Goal: Task Accomplishment & Management: Manage account settings

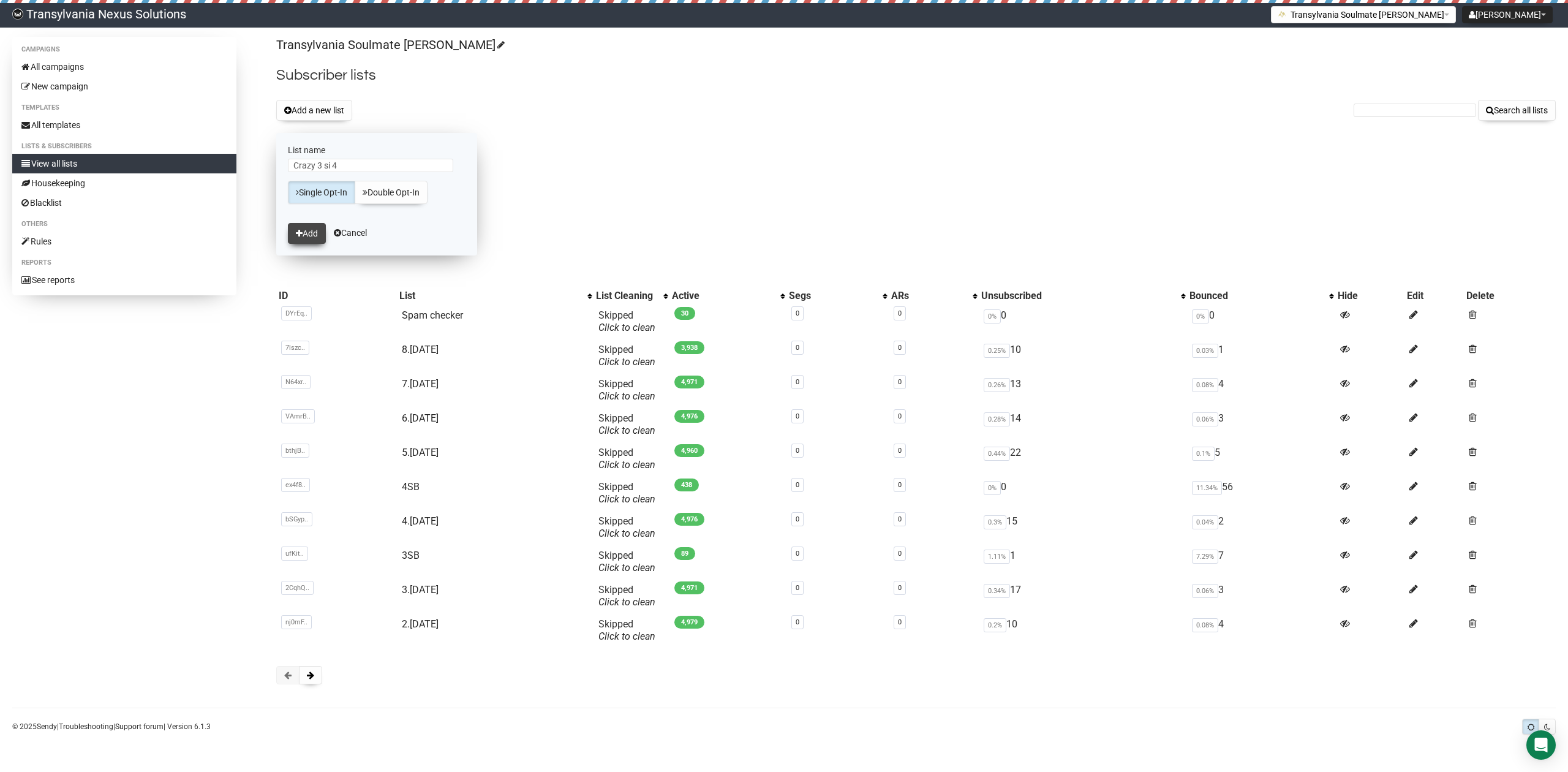
type input "Crazy 3 si 4"
click at [302, 236] on icon "submit" at bounding box center [299, 233] width 7 height 8
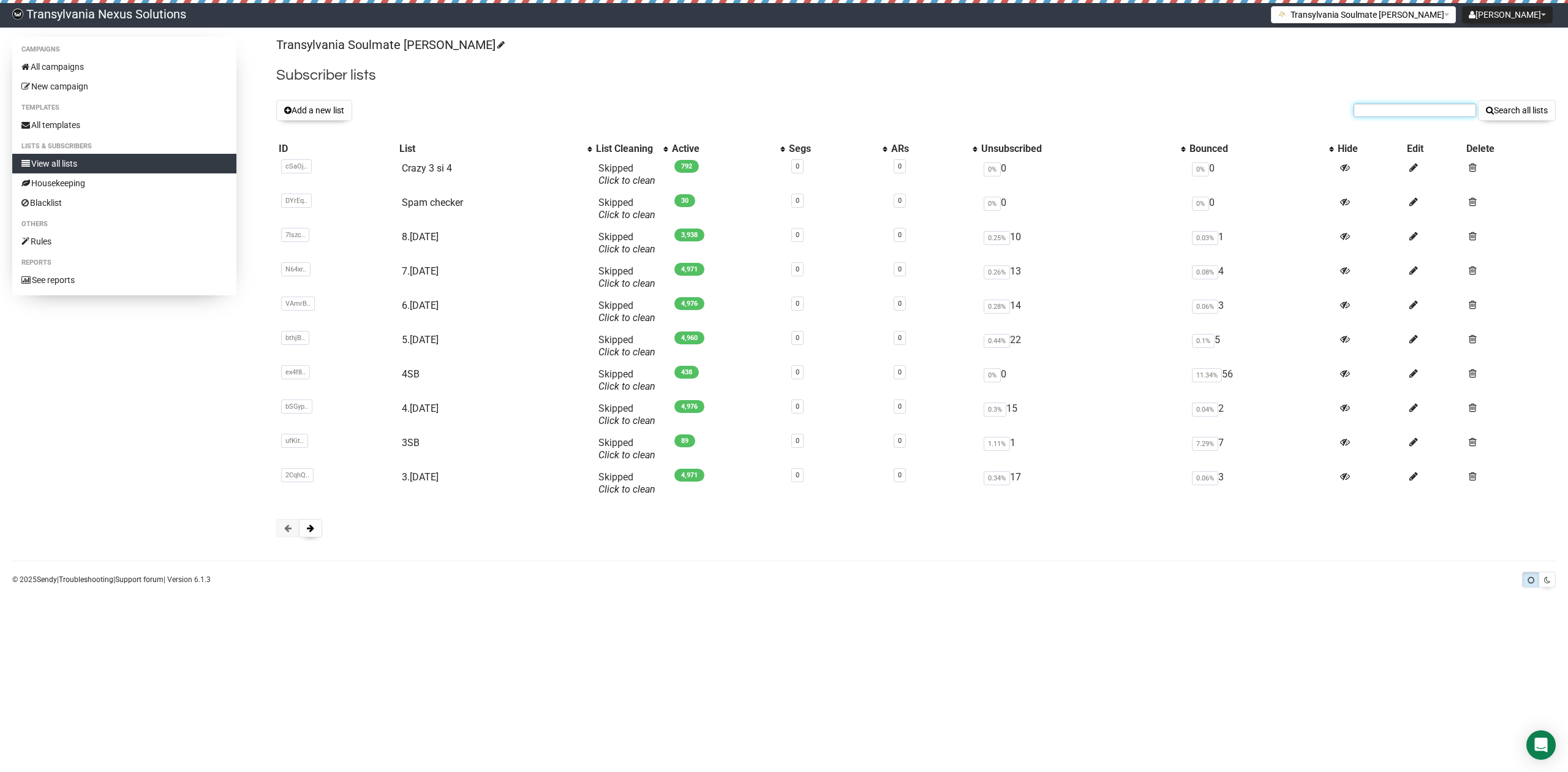
paste input "piaotto97@gmail.com"
click at [1375, 111] on input "piaotto97@gmail.com" at bounding box center [1415, 111] width 123 height 14
type input "piaotto97@gmail.com"
click at [1535, 106] on button "Search all lists" at bounding box center [1516, 111] width 77 height 21
click at [424, 168] on link "Crazy 3 si 4" at bounding box center [427, 168] width 50 height 11
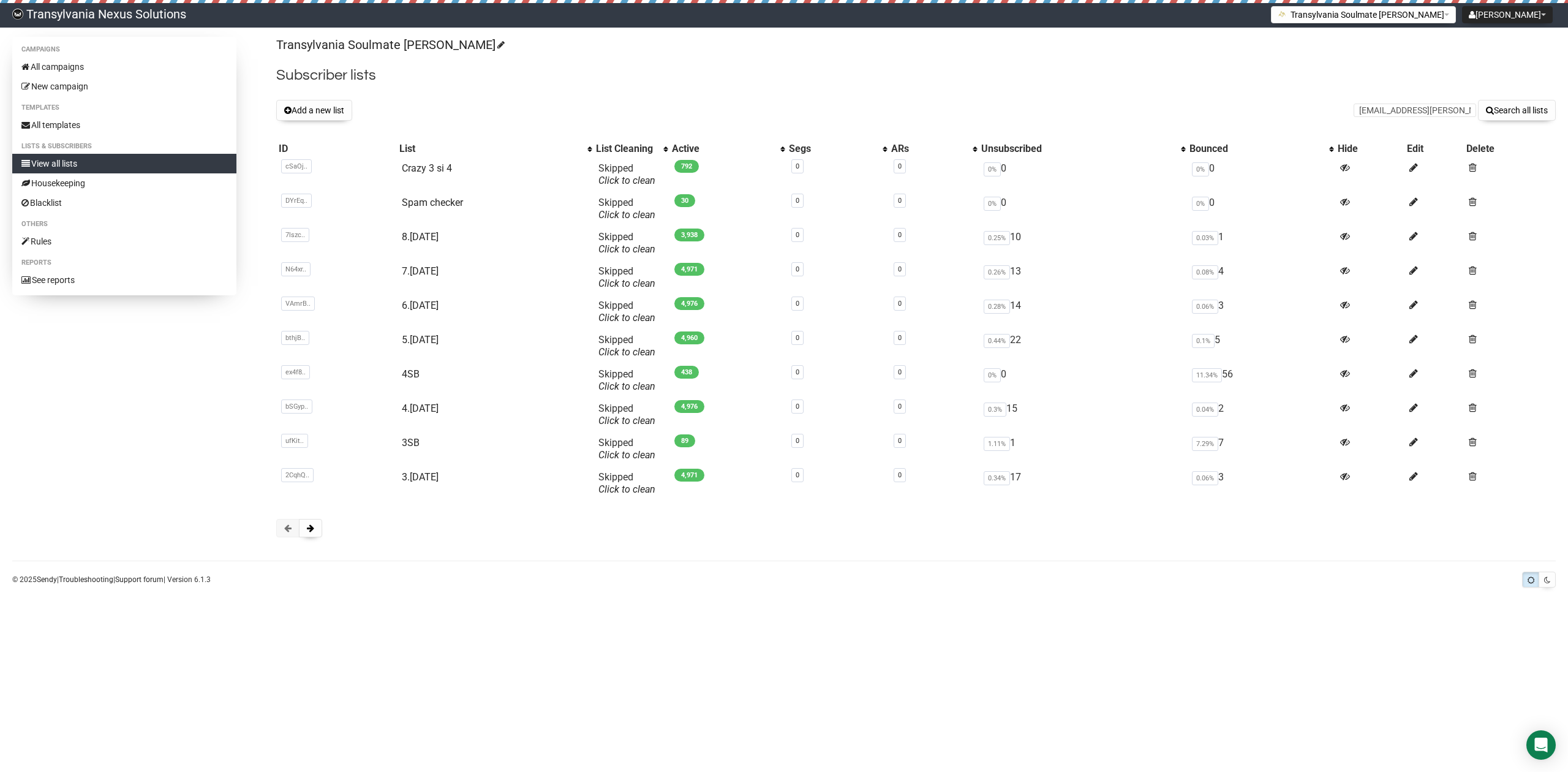
click at [1366, 107] on input "eva.muhr@web.de" at bounding box center [1415, 111] width 123 height 14
type input "eva.muhr@web.de"
click at [1514, 109] on button "Search all lists" at bounding box center [1516, 111] width 77 height 21
type input "schnutekiebach@gmail.com"
click at [1505, 111] on button "Search all lists" at bounding box center [1516, 111] width 77 height 21
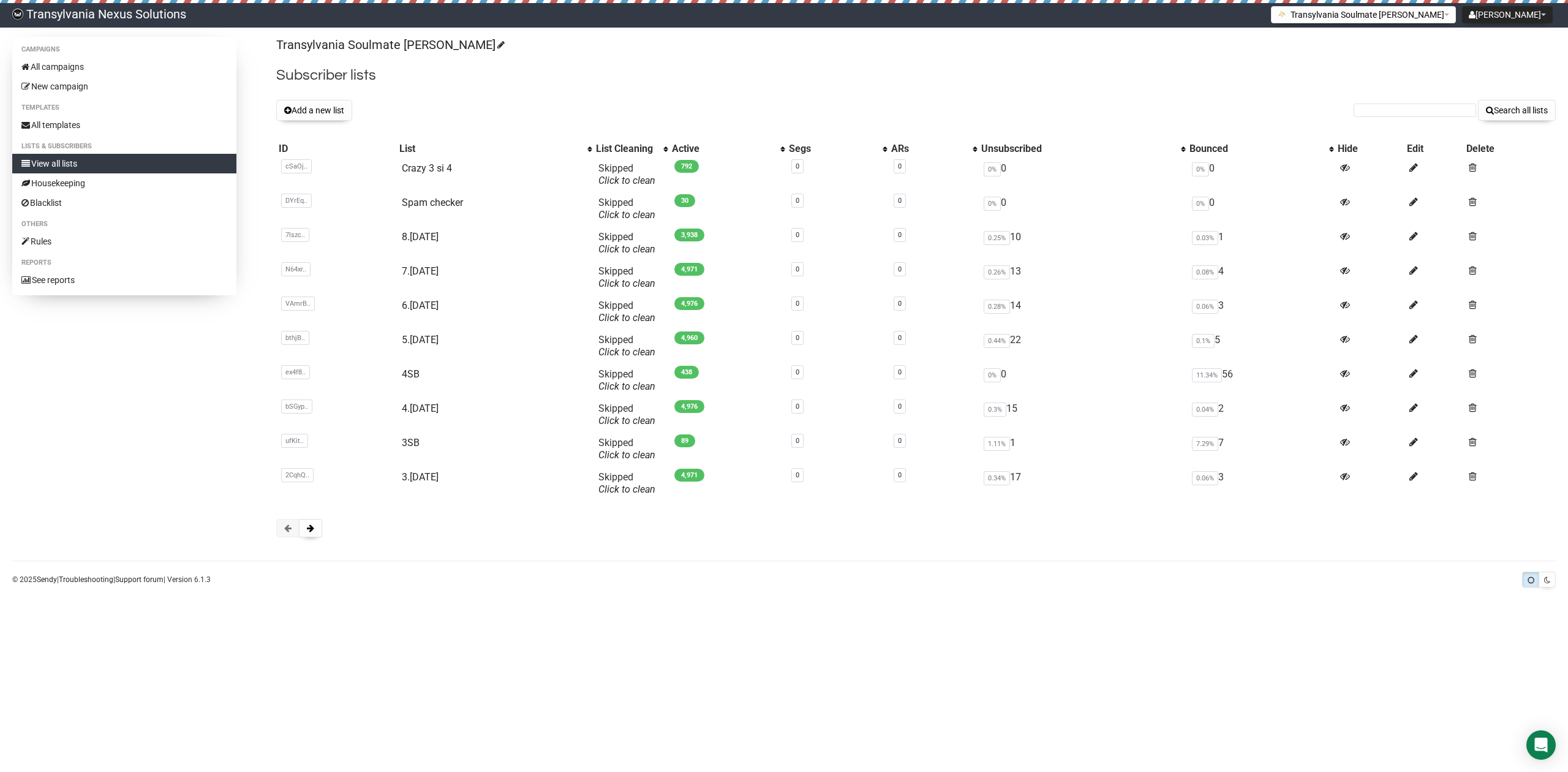
click at [1399, 117] on form "Search all lists" at bounding box center [1454, 111] width 202 height 21
click at [1369, 115] on input "text" at bounding box center [1415, 111] width 123 height 14
paste input "[EMAIL_ADDRESS][PERSON_NAME][DOMAIN_NAME]"
type input "[EMAIL_ADDRESS][PERSON_NAME][DOMAIN_NAME]"
click at [1507, 120] on button "Search all lists" at bounding box center [1516, 111] width 77 height 21
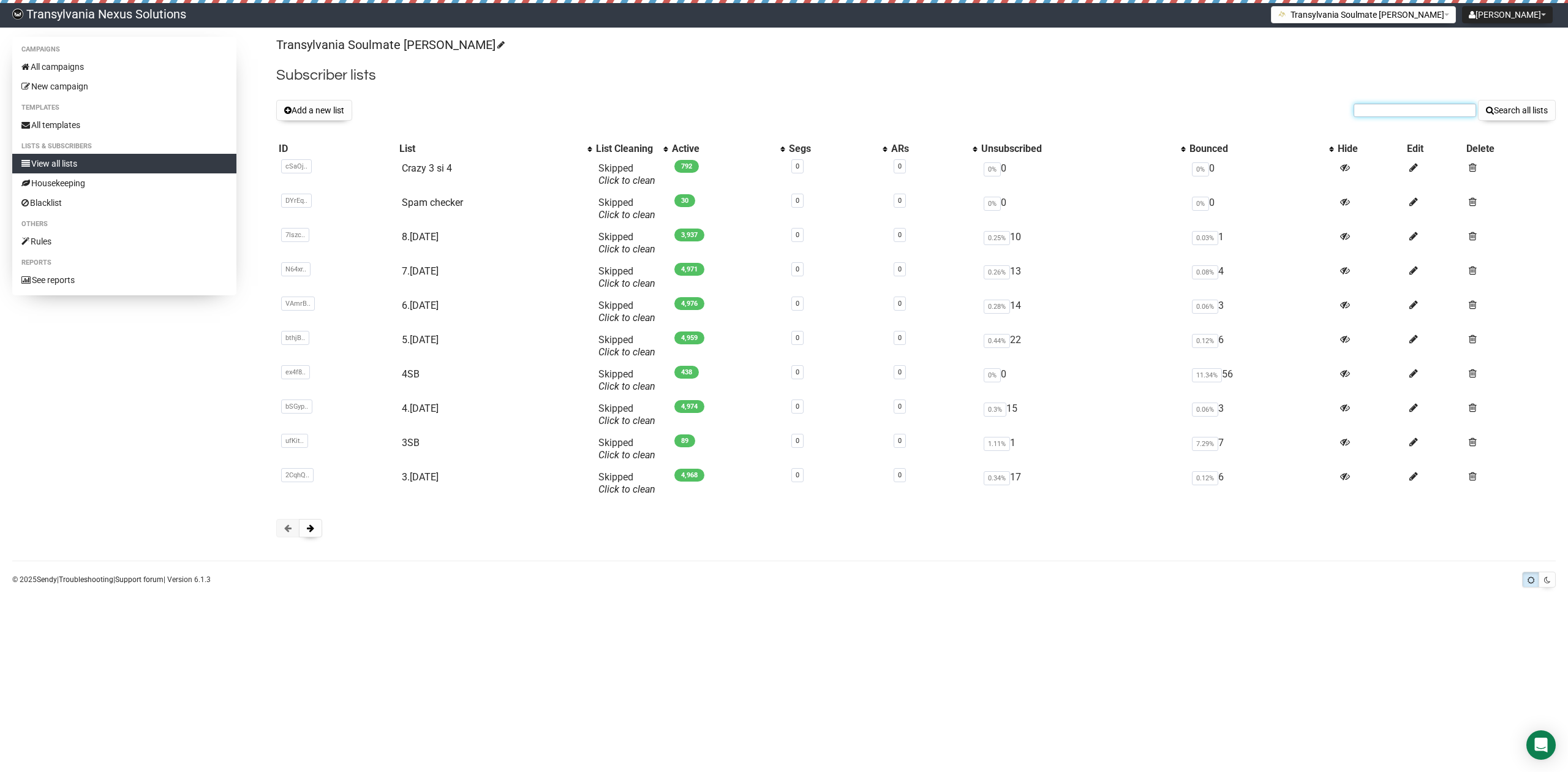
click at [1421, 115] on input "text" at bounding box center [1415, 111] width 123 height 14
paste input "tonadja@yahoo.de"
type input "tonadja@yahoo.de"
click at [1508, 117] on button "Search all lists" at bounding box center [1516, 111] width 77 height 21
click at [1415, 108] on input "text" at bounding box center [1415, 111] width 123 height 14
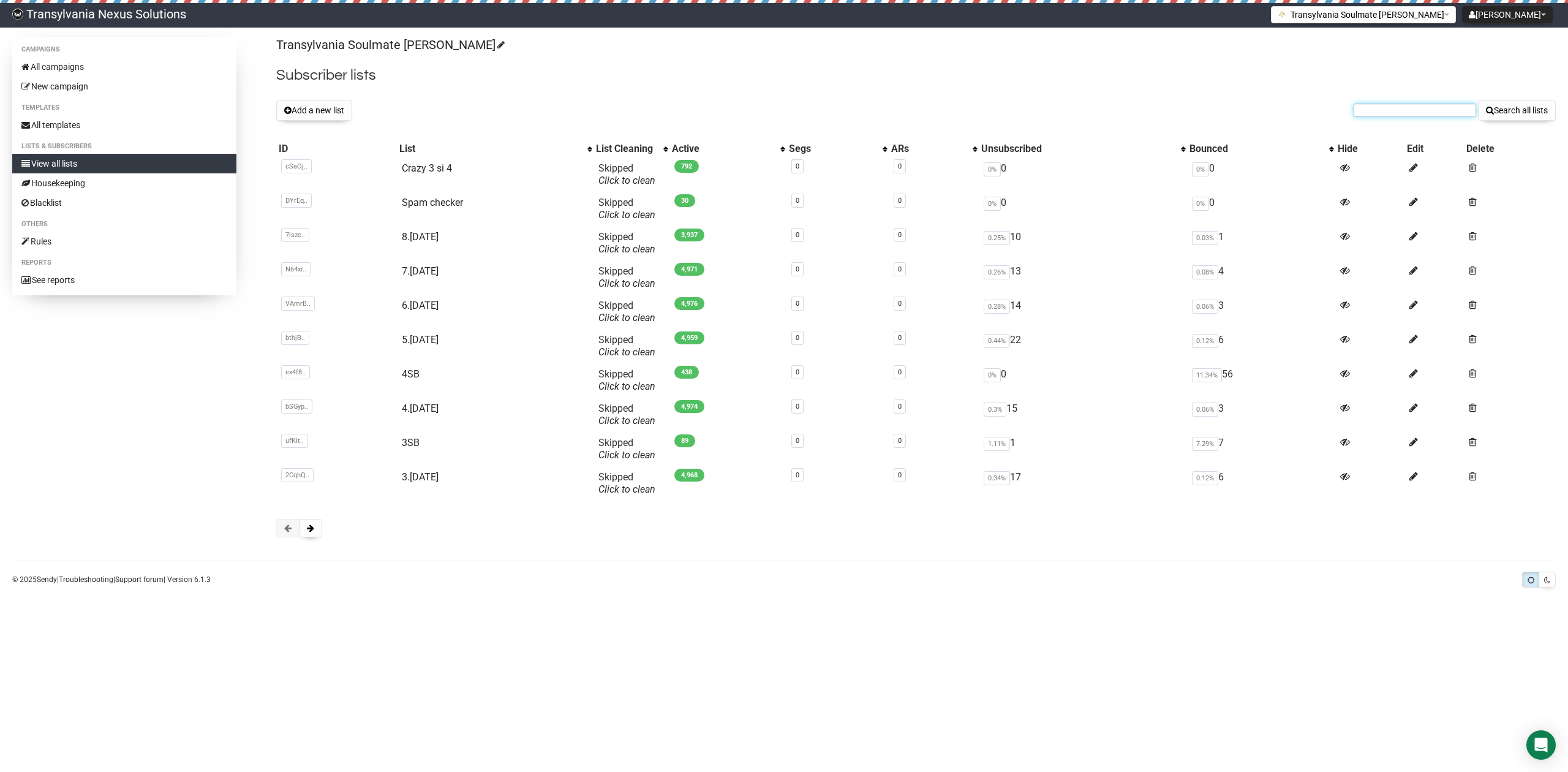
paste input "[PERSON_NAME][EMAIL_ADDRESS][DOMAIN_NAME]"
type input "dorothea_m_s@yahoo.de"
click at [1520, 108] on button "Search all lists" at bounding box center [1516, 111] width 77 height 21
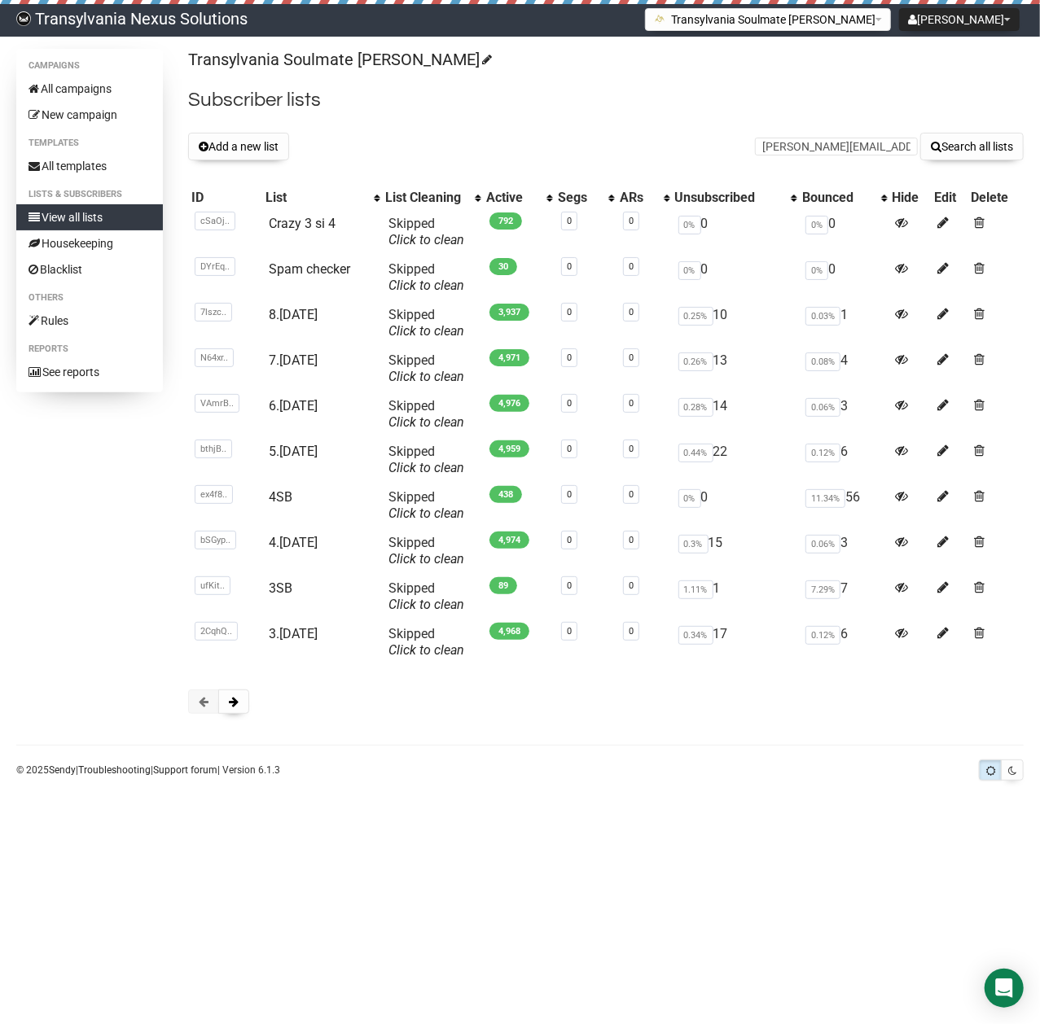
type input "yvonne.carisch@bluewin.ch"
click at [586, 131] on div "Transylvania Soulmate Decoder Subscriber lists Add a new list yvonne.carisch@bl…" at bounding box center [605, 389] width 835 height 681
click at [974, 160] on button "Search all lists" at bounding box center [971, 147] width 103 height 28
click at [806, 145] on input "text" at bounding box center [836, 147] width 163 height 18
paste input "[EMAIL_ADDRESS][DOMAIN_NAME]"
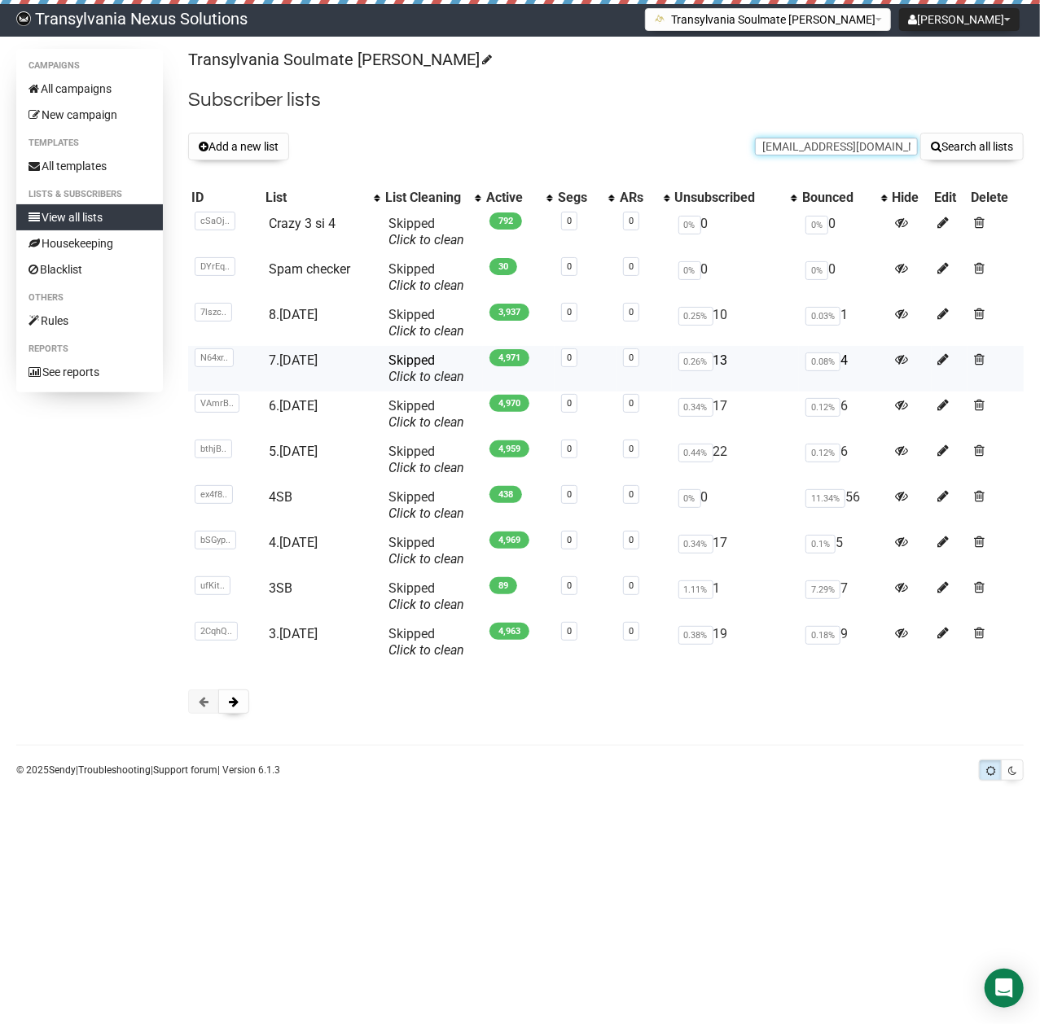
scroll to position [0, 40]
type input "[EMAIL_ADDRESS][DOMAIN_NAME]"
click at [971, 160] on button "Search all lists" at bounding box center [971, 147] width 103 height 28
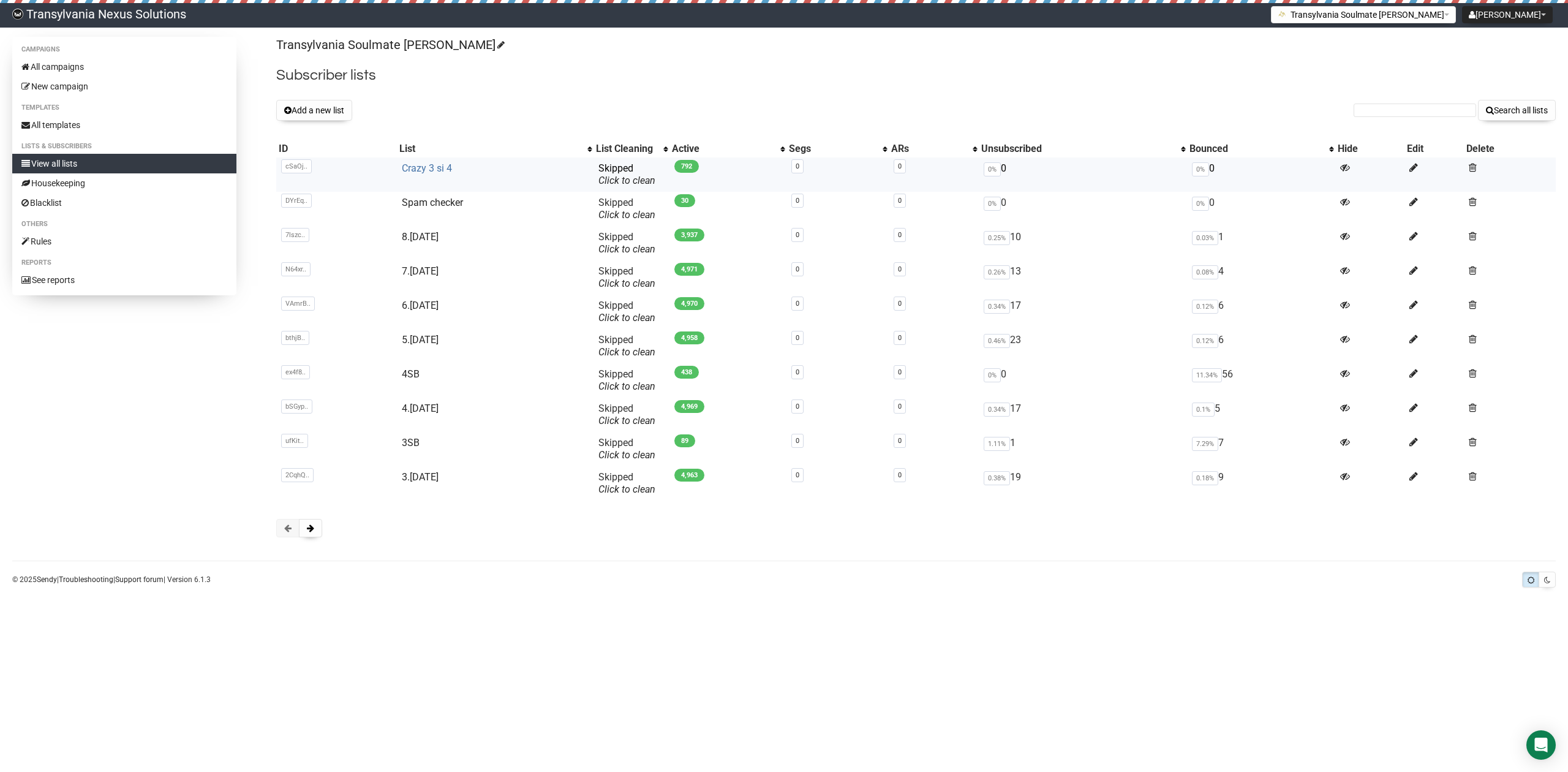
click at [427, 174] on link "Crazy 3 si 4" at bounding box center [427, 168] width 50 height 11
click at [1392, 108] on input "text" at bounding box center [1415, 111] width 123 height 14
paste input "desperados_girl@web.de"
type input "desperados_girl@web.de"
click at [1513, 104] on button "Search all lists" at bounding box center [1516, 111] width 77 height 21
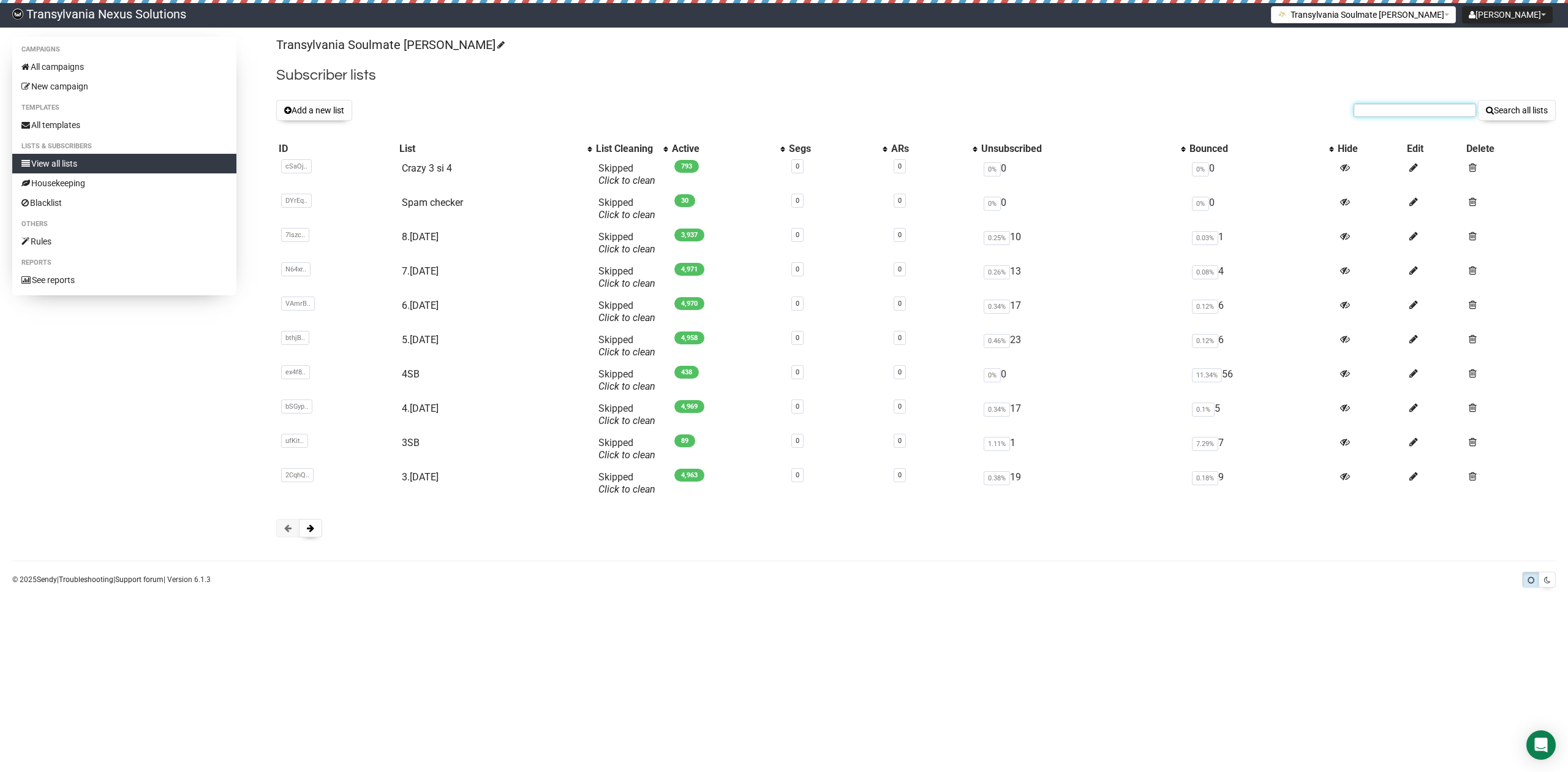
click at [1406, 115] on input "text" at bounding box center [1415, 111] width 123 height 14
paste input "mail@kuratli-beratungen.ch via mxout013.mail.hostpoint.ch"
type input "mail@kuratli-beratungen.ch via mxout013.mail.hostpoint.ch"
click at [1509, 108] on button "Search all lists" at bounding box center [1516, 111] width 77 height 21
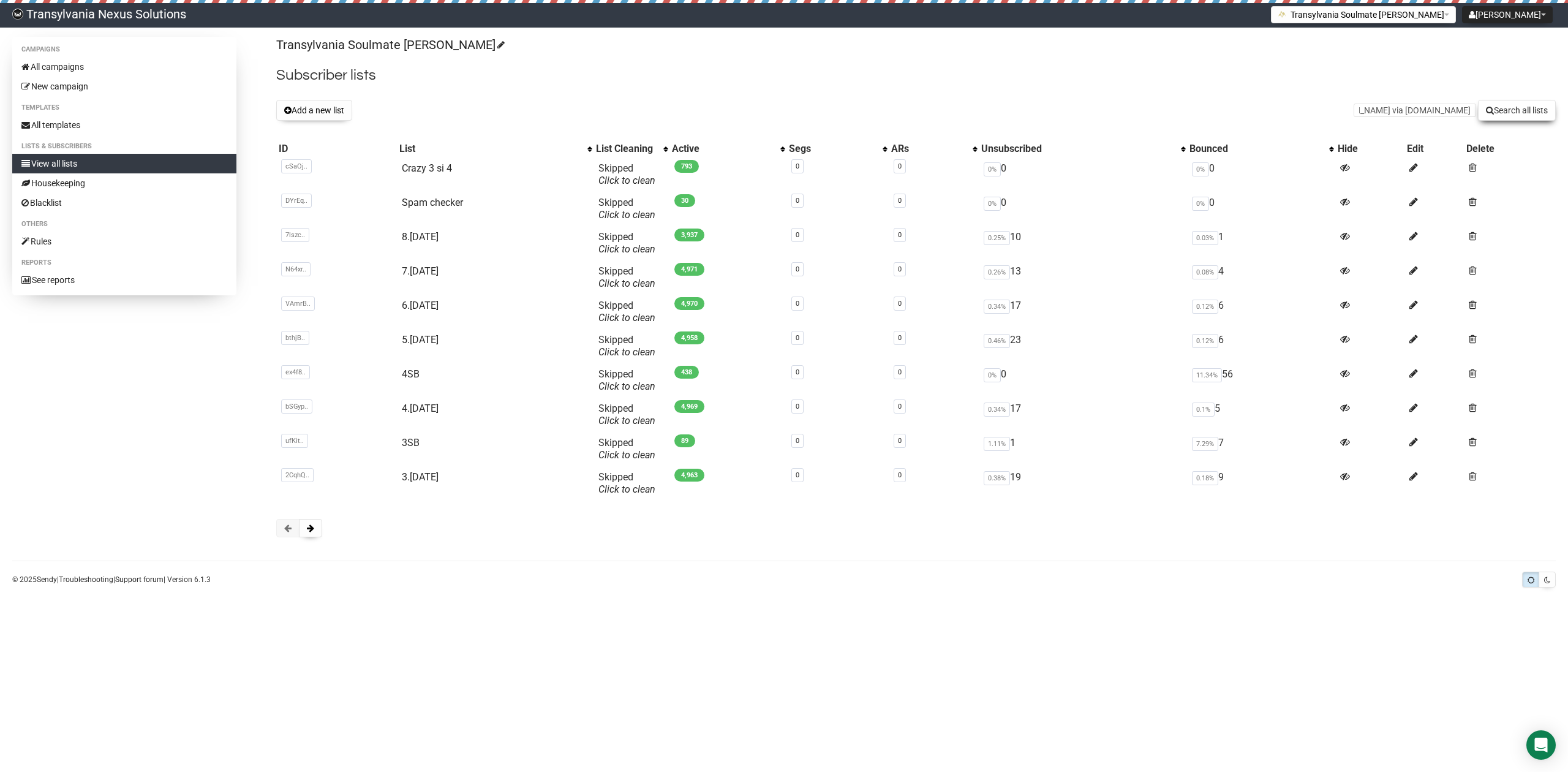
scroll to position [0, 0]
type input "[PERSON_NAME][EMAIL_ADDRESS][DOMAIN_NAME]"
click at [1532, 111] on button "Search all lists" at bounding box center [1516, 111] width 77 height 21
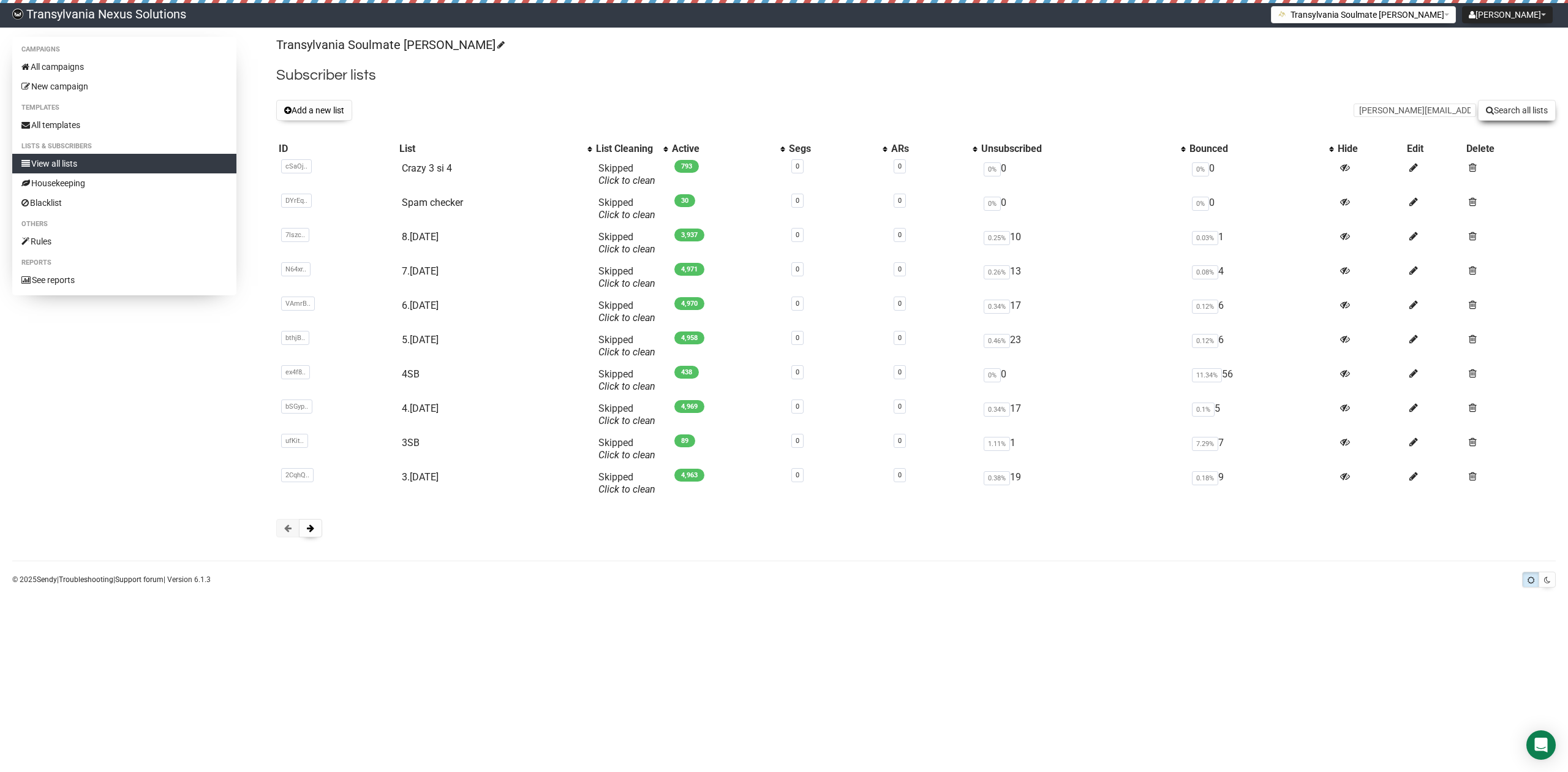
type input "lena@therapyspot.at"
click at [1517, 103] on button "Search all lists" at bounding box center [1516, 111] width 77 height 21
click at [1363, 111] on input "text" at bounding box center [1415, 111] width 123 height 14
paste input "karin.greiner@bmf.gv.at"
type input "karin.greiner@bmf.gv.at"
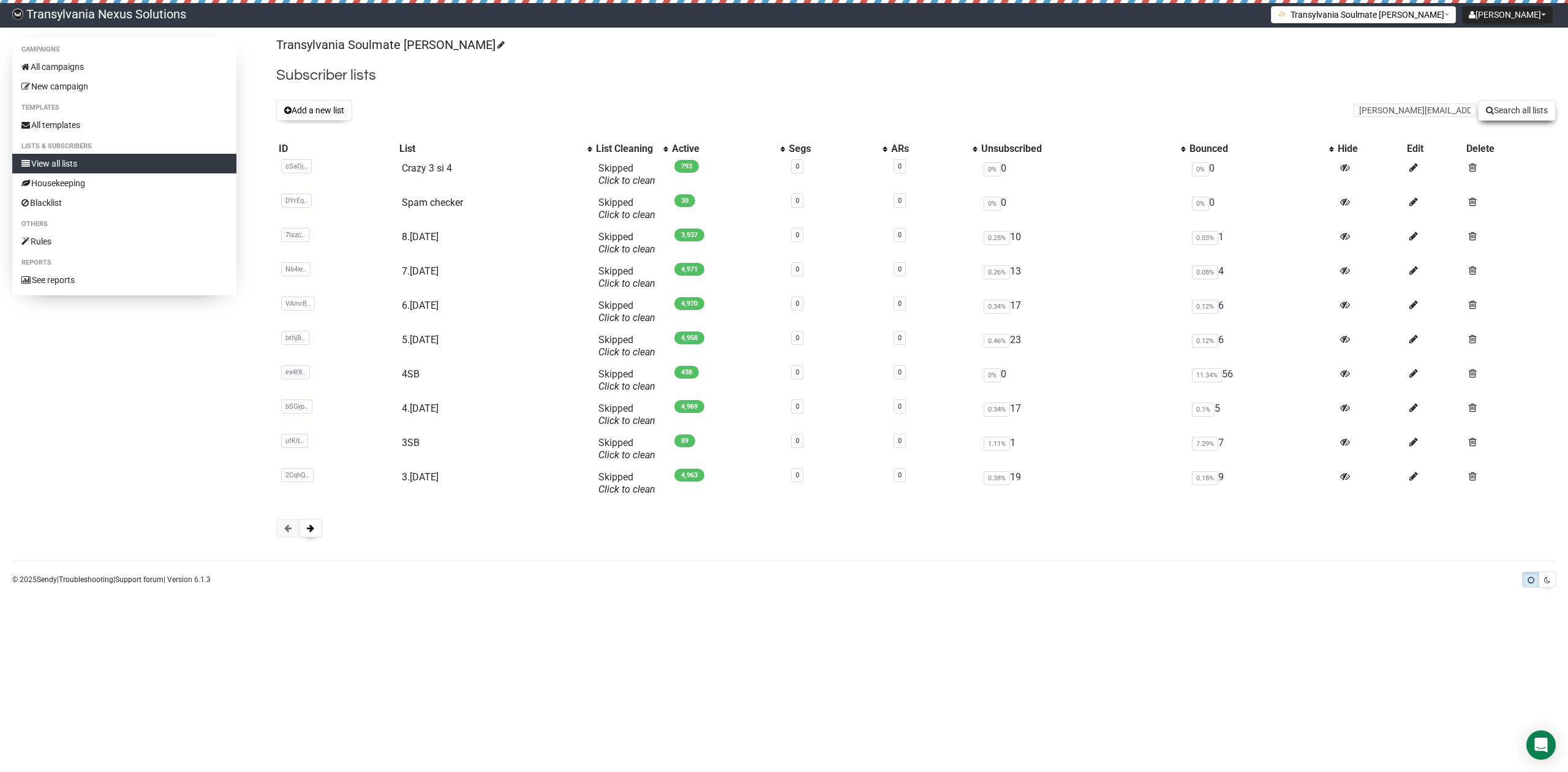
click at [1497, 111] on button "Search all lists" at bounding box center [1516, 111] width 77 height 21
click at [101, 62] on link "All campaigns" at bounding box center [124, 67] width 224 height 20
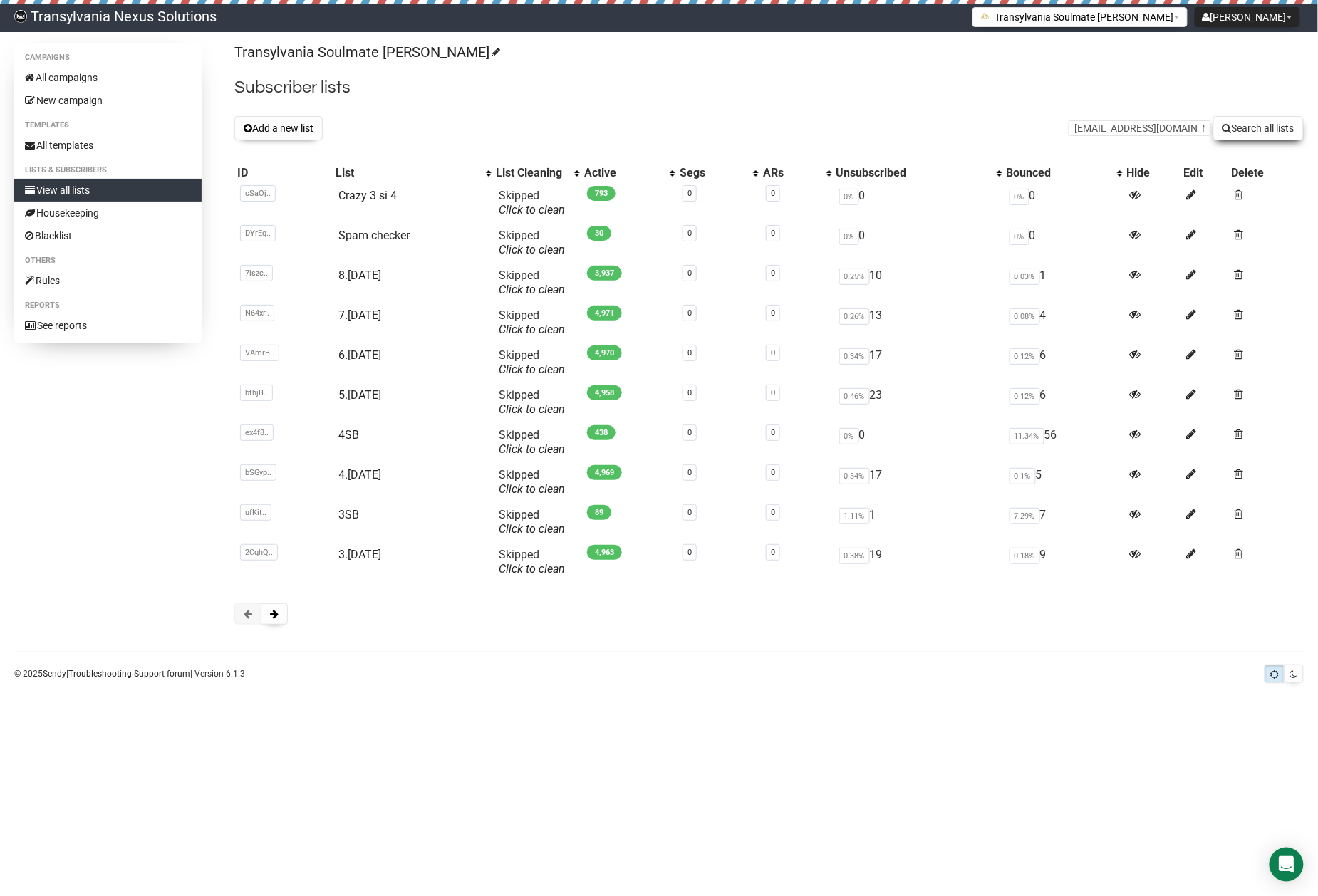
type input "info@handan.ch"
click at [1263, 125] on button "Search all lists" at bounding box center [1258, 129] width 90 height 24
type input "[EMAIL_ADDRESS][DOMAIN_NAME] via [DOMAIN_NAME]"
click at [1261, 127] on button "Search all lists" at bounding box center [1258, 129] width 90 height 24
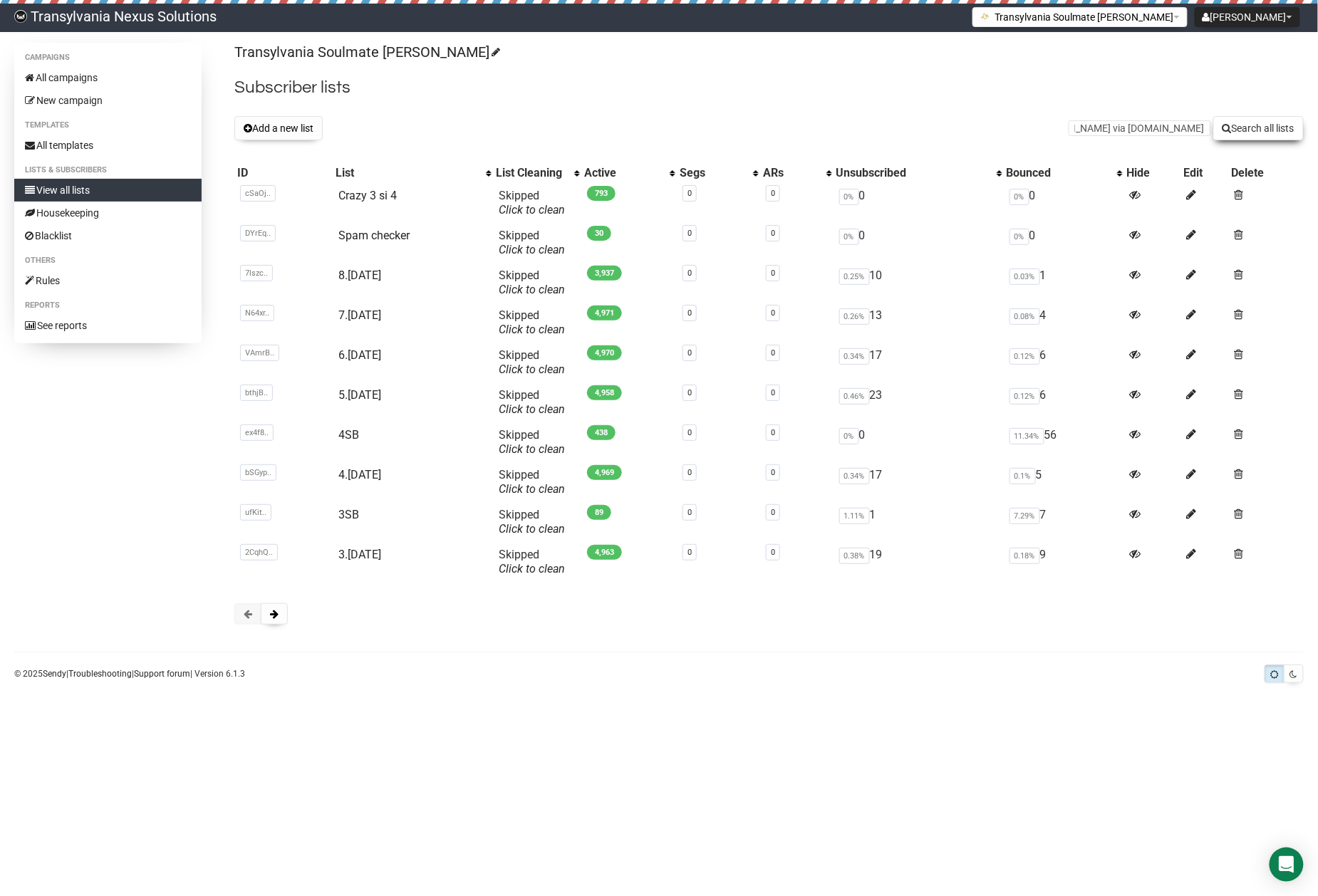
scroll to position [0, 0]
click at [1109, 129] on input "text" at bounding box center [1139, 129] width 143 height 16
paste input "[EMAIL_ADDRESS][DOMAIN_NAME] via [DOMAIN_NAME]"
type input "[EMAIL_ADDRESS][DOMAIN_NAME] via [DOMAIN_NAME]"
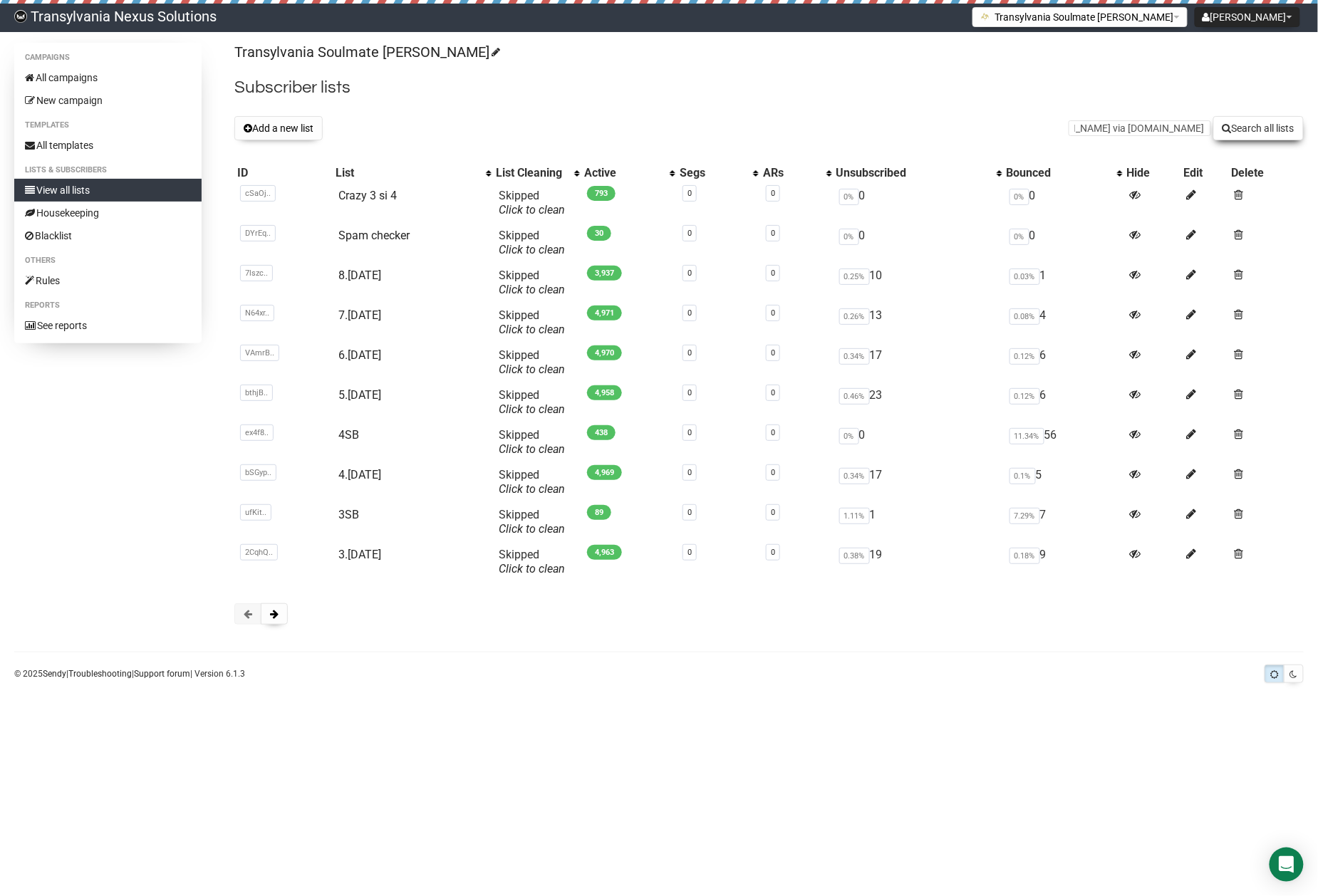
click at [1289, 129] on button "Search all lists" at bounding box center [1258, 129] width 90 height 24
